Goal: Transaction & Acquisition: Download file/media

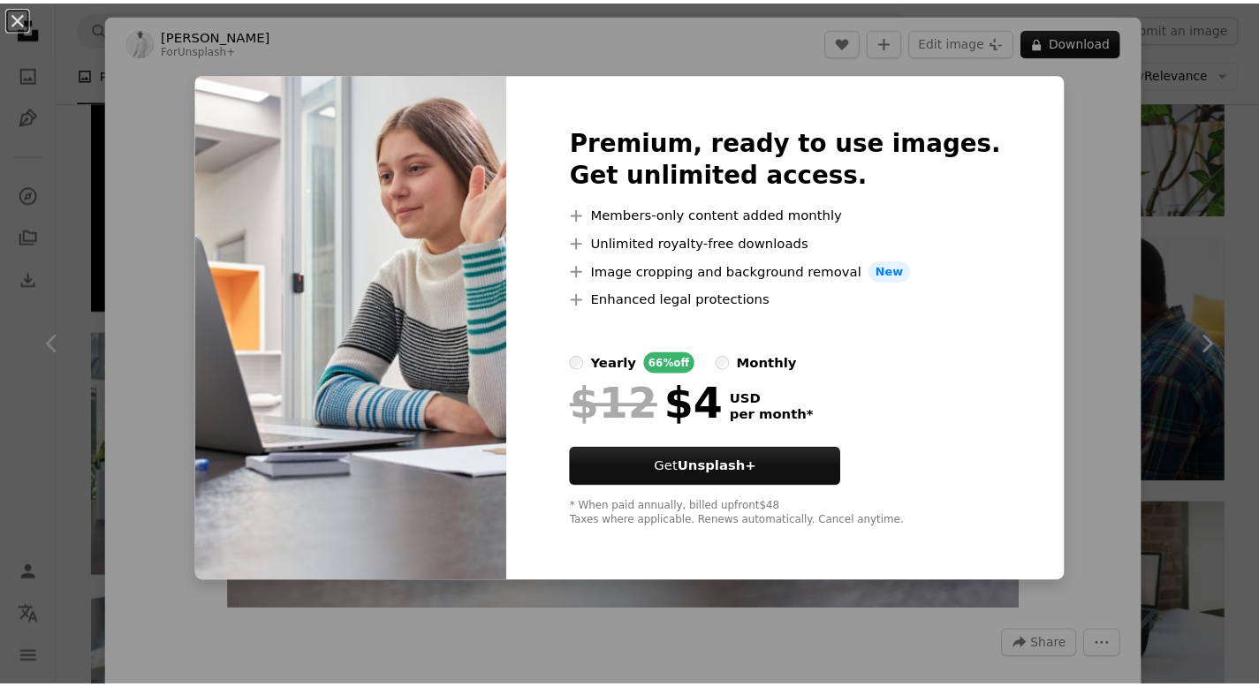
scroll to position [967, 0]
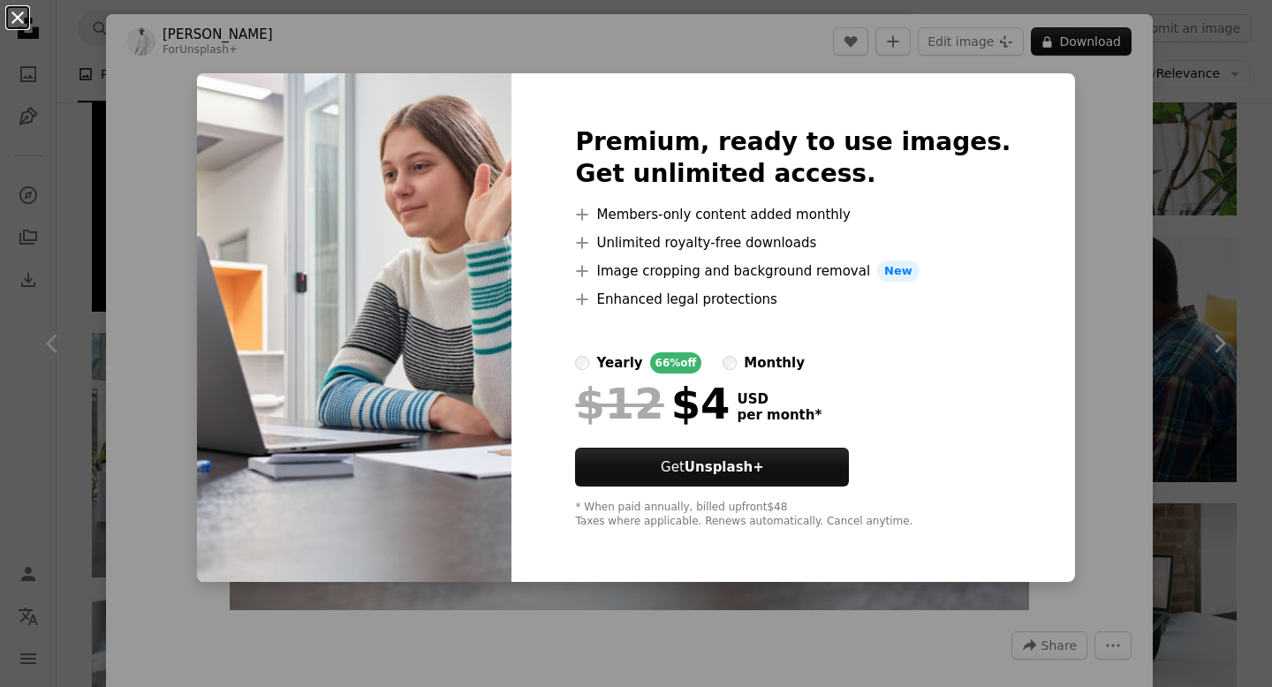
click at [13, 19] on button "An X shape" at bounding box center [17, 17] width 21 height 21
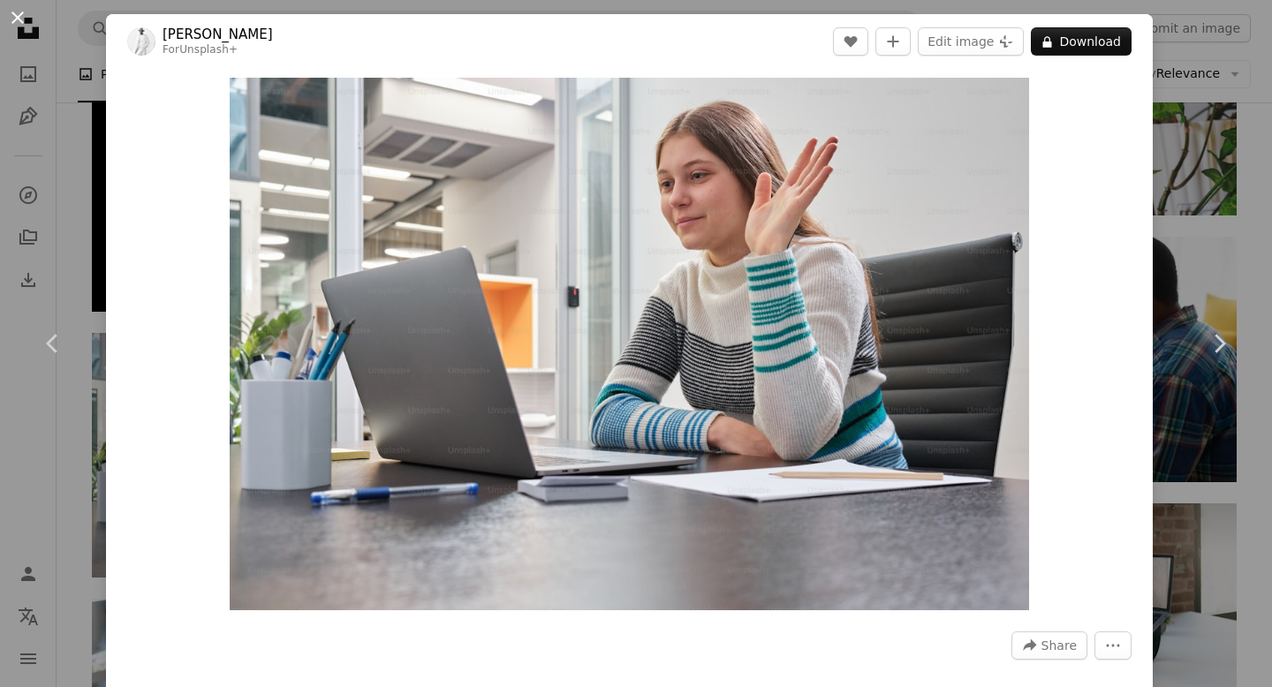
click at [23, 22] on button "An X shape" at bounding box center [17, 17] width 21 height 21
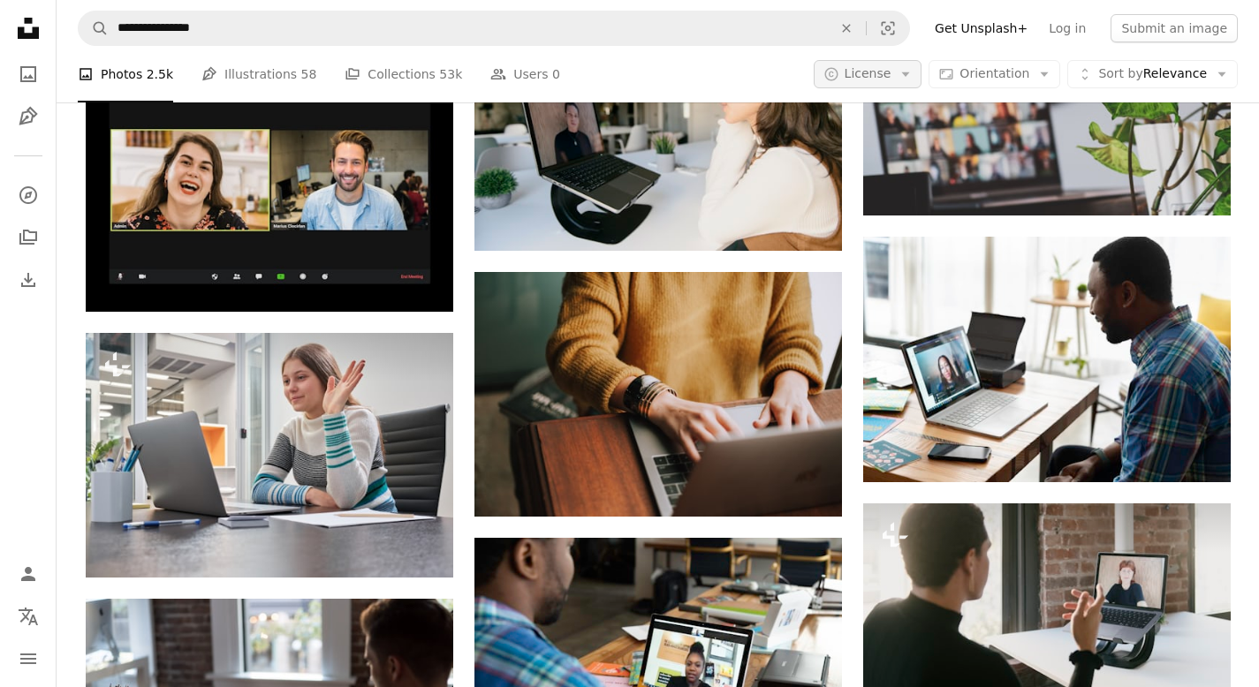
click at [911, 60] on button "A copyright icon © License Arrow down" at bounding box center [867, 74] width 109 height 28
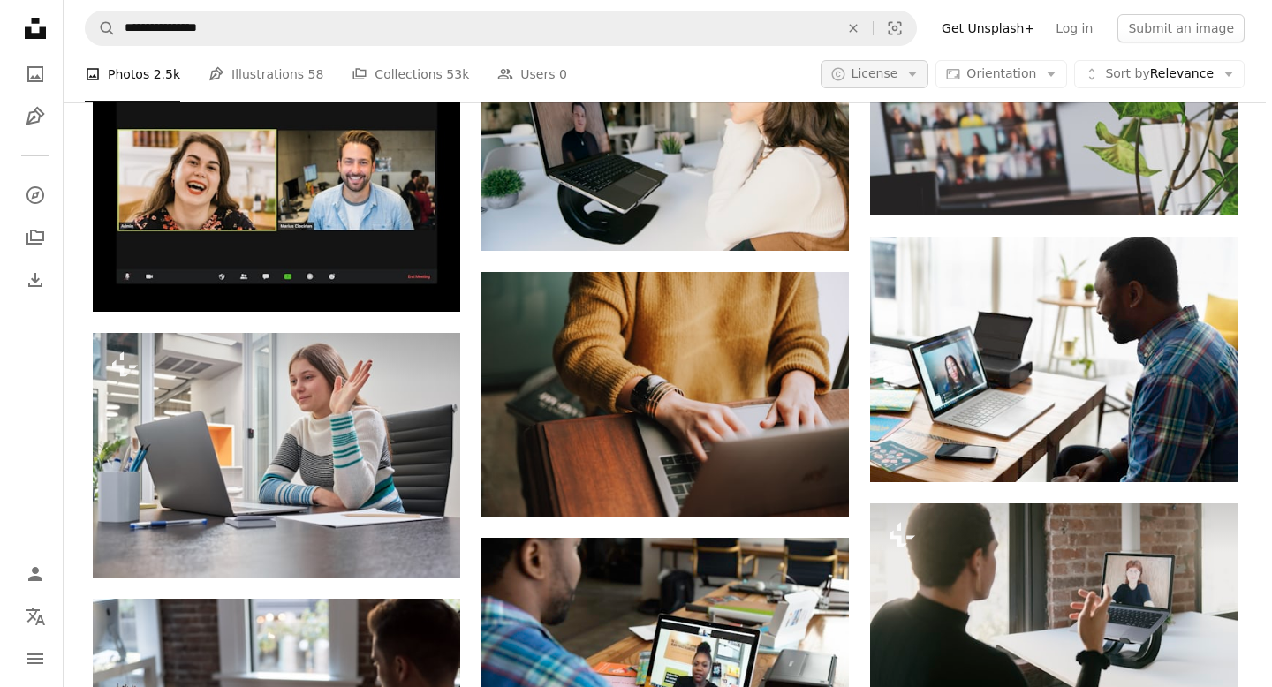
scroll to position [967, 0]
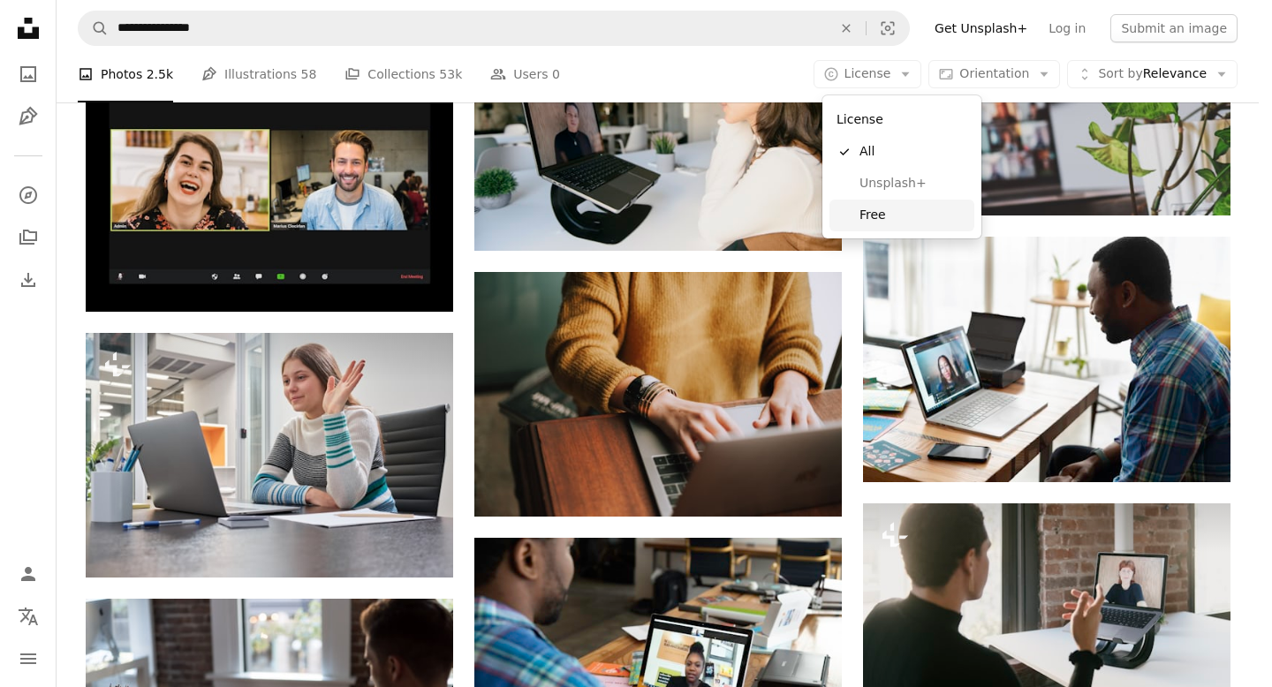
click at [883, 228] on link "Free" at bounding box center [901, 216] width 145 height 32
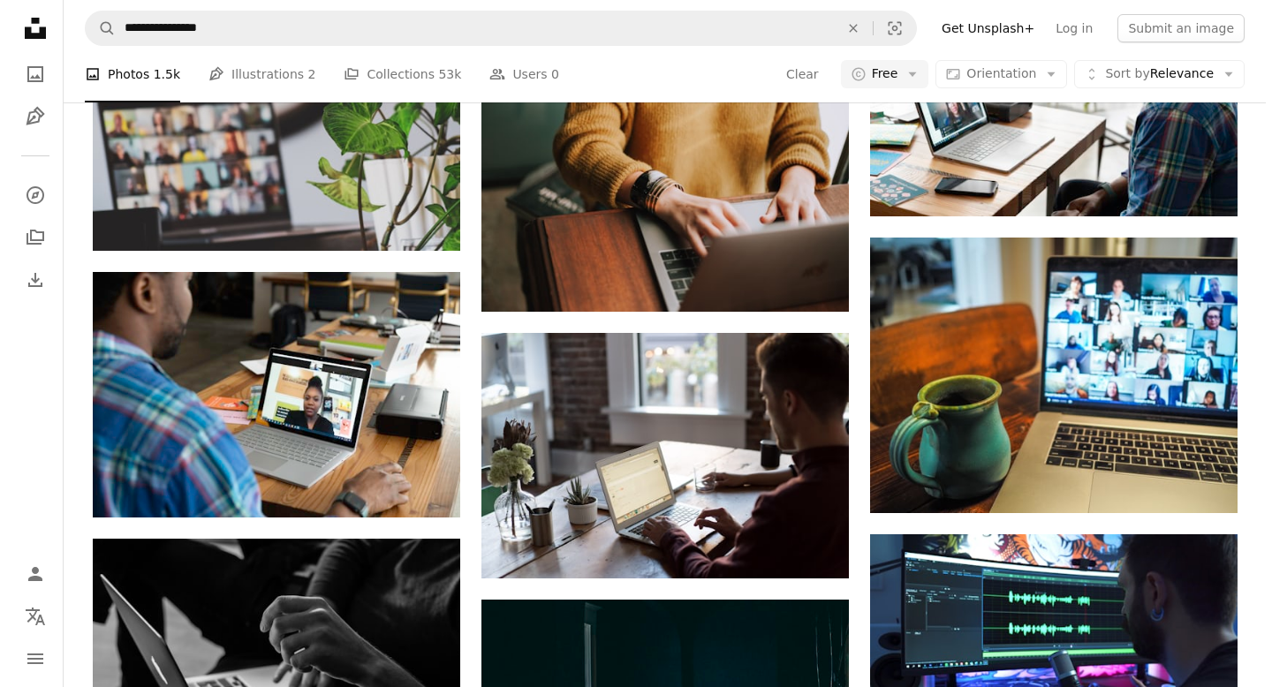
scroll to position [65, 0]
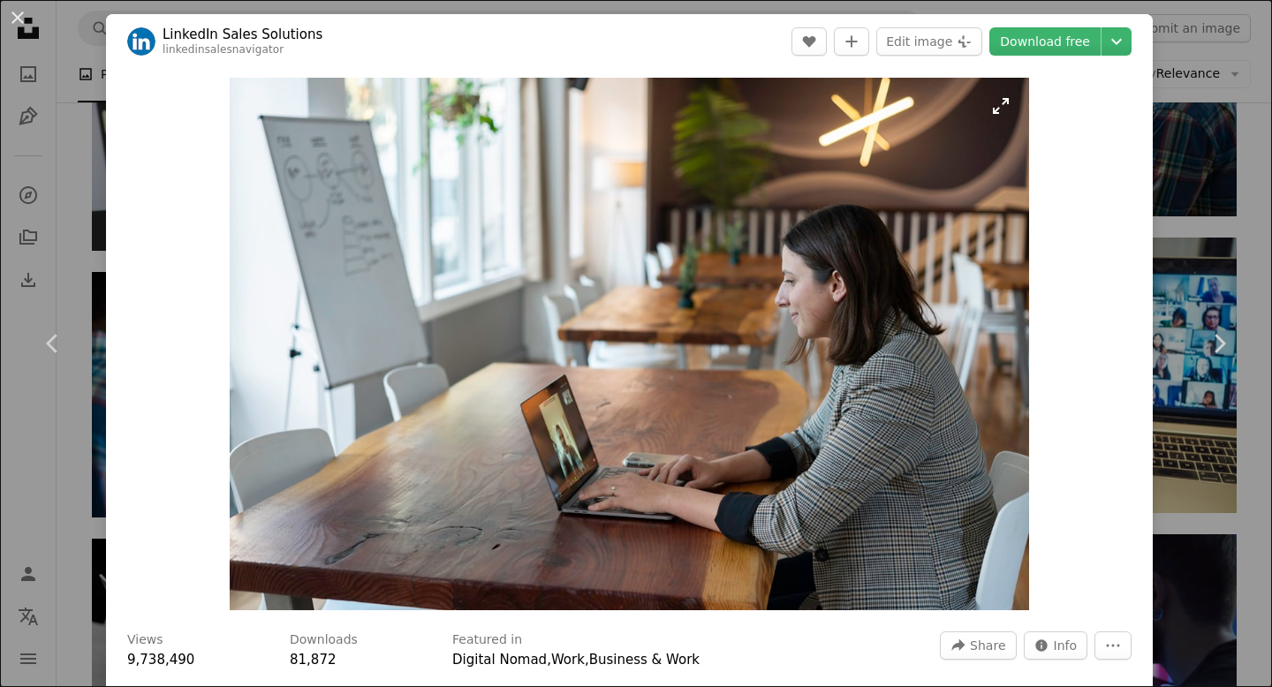
click at [879, 202] on img "Zoom in on this image" at bounding box center [629, 344] width 798 height 533
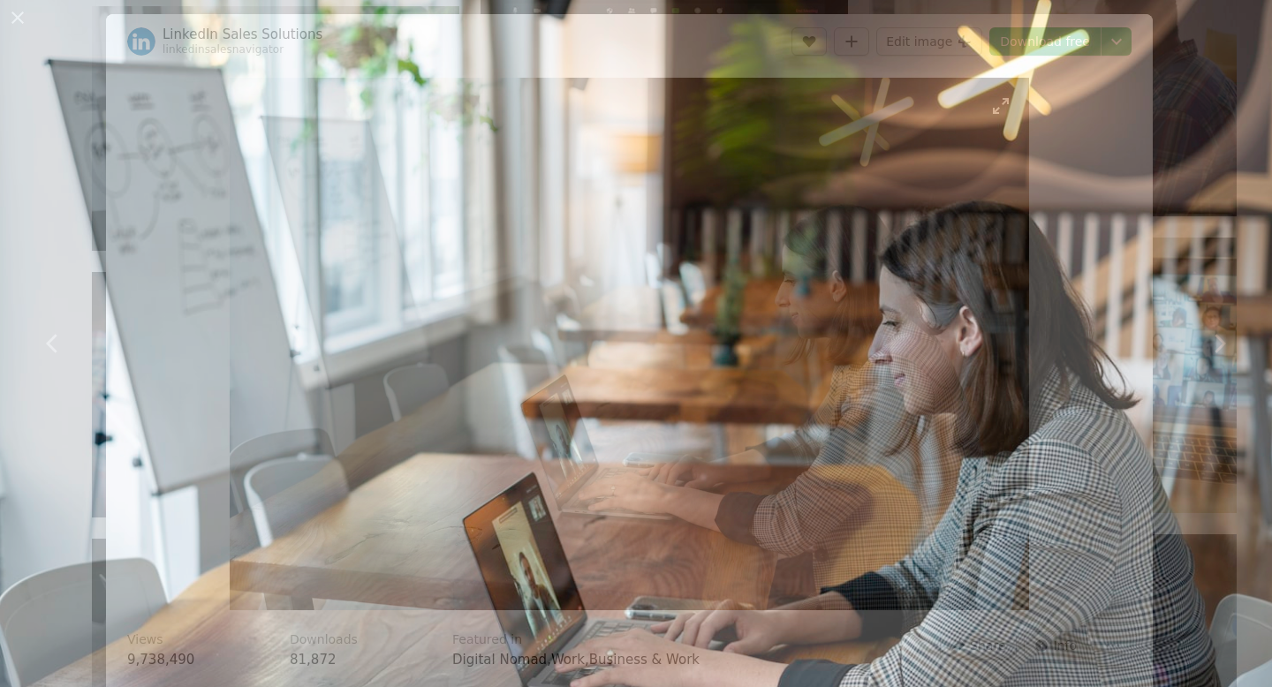
scroll to position [72, 0]
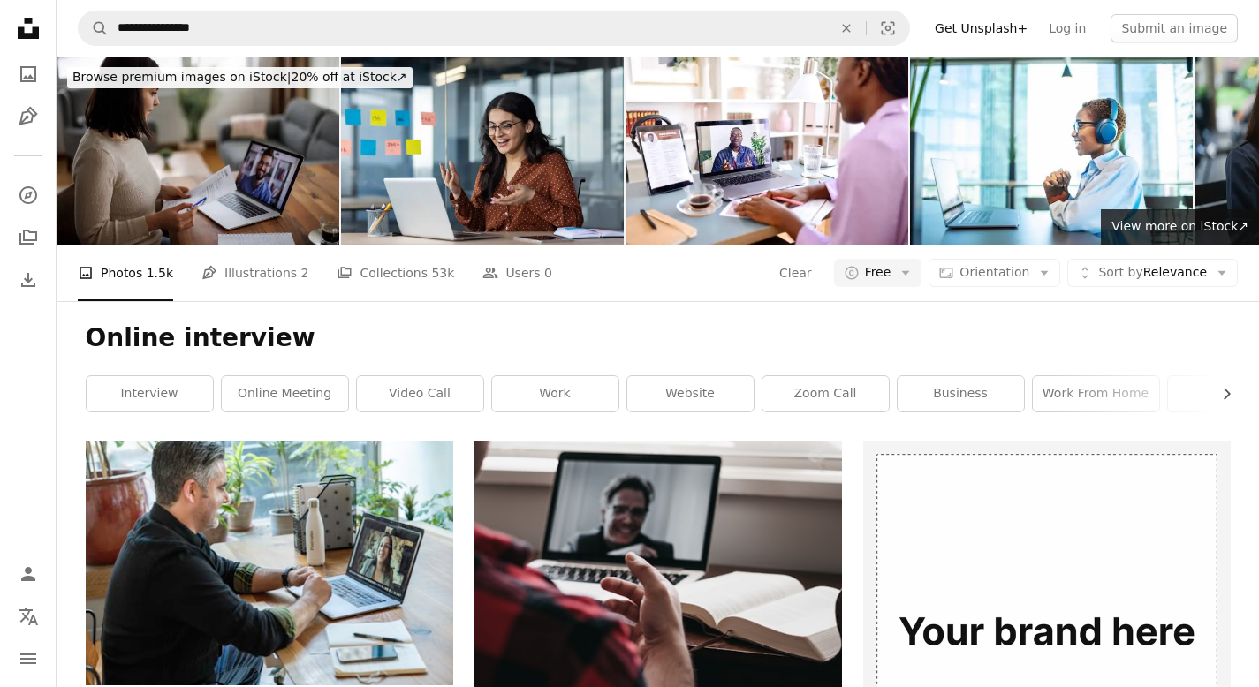
scroll to position [134, 0]
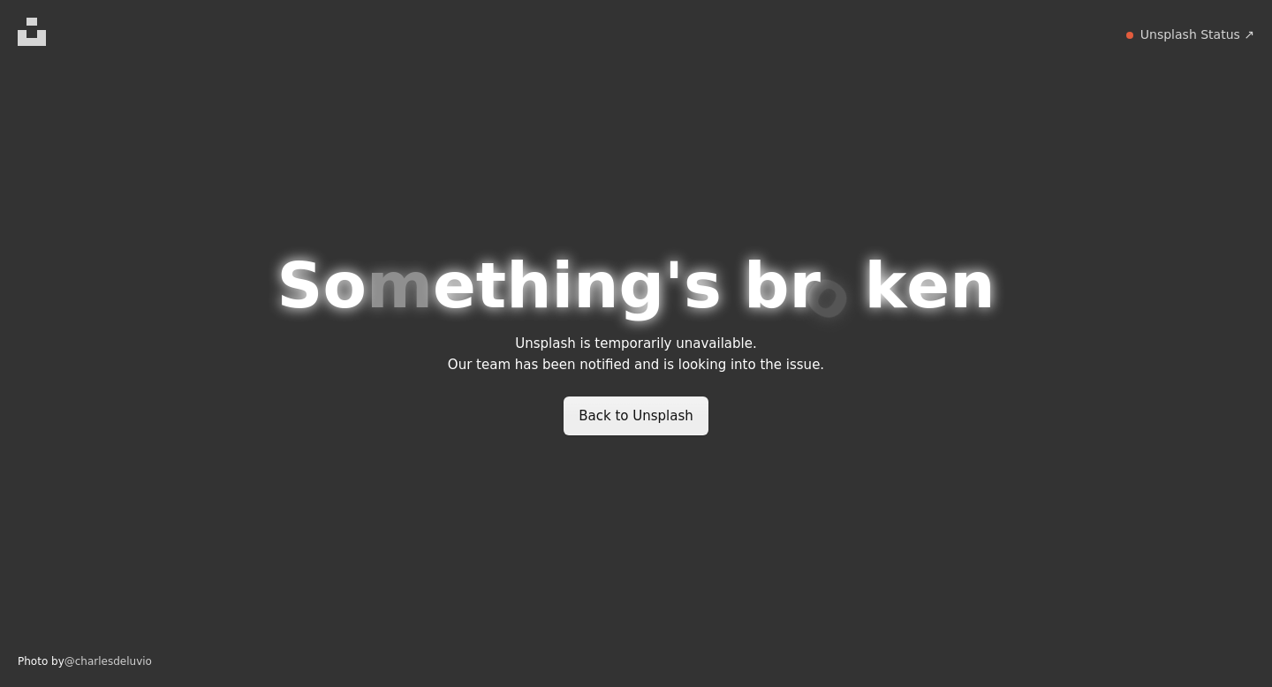
click at [641, 415] on link "Back to Unsplash" at bounding box center [635, 416] width 145 height 39
